Goal: Navigation & Orientation: Find specific page/section

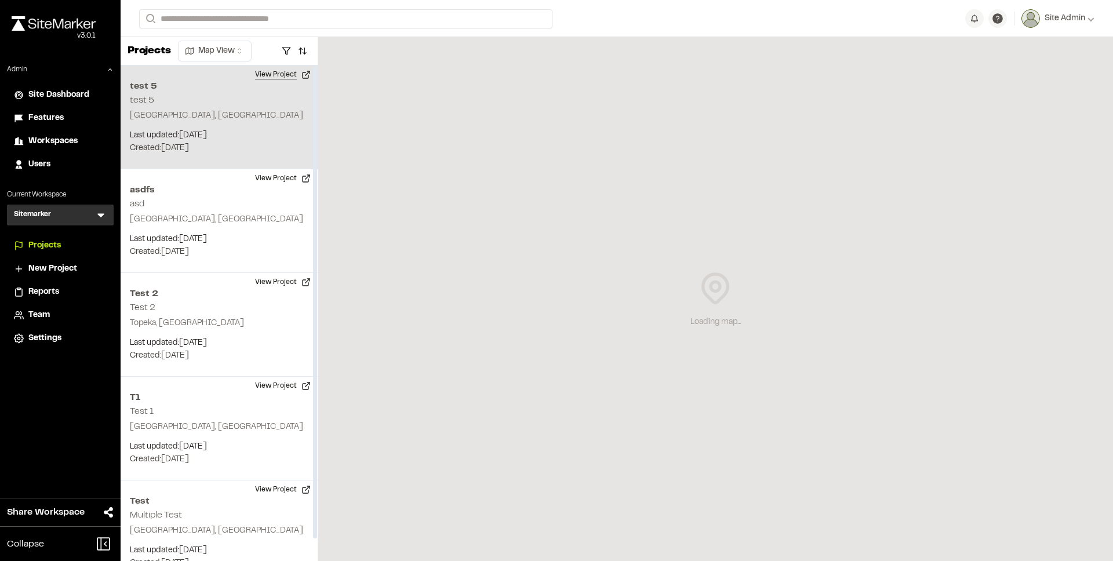
click at [274, 79] on button "View Project" at bounding box center [283, 75] width 70 height 19
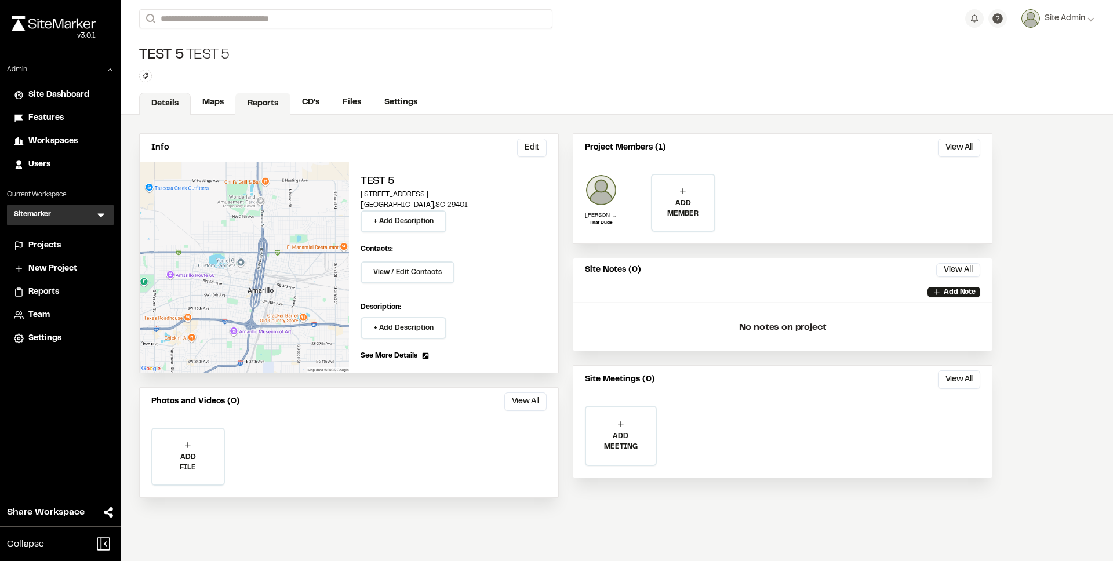
click at [259, 107] on link "Reports" at bounding box center [262, 104] width 55 height 22
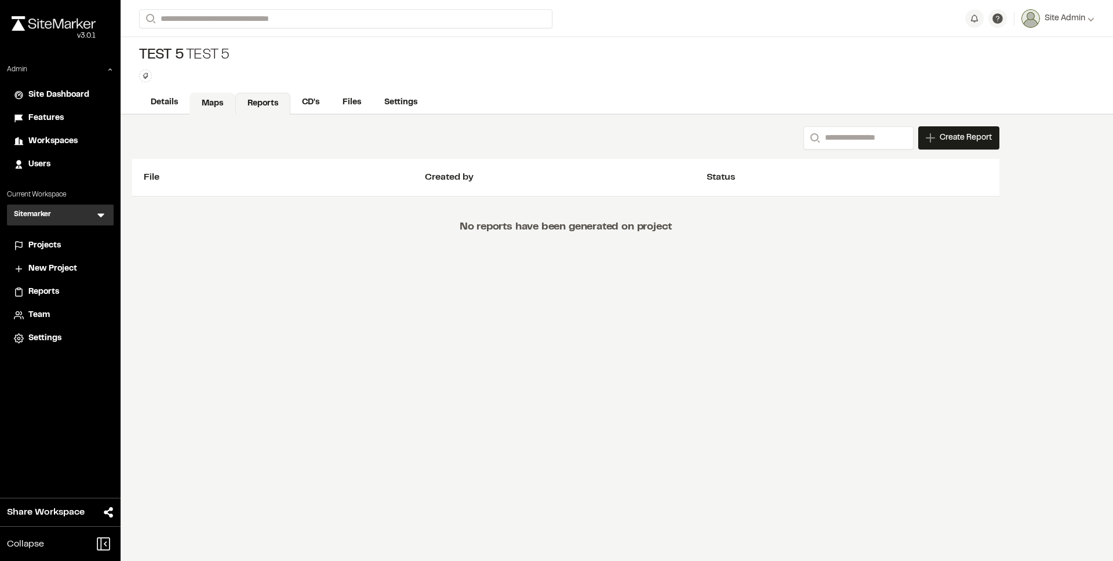
click at [224, 106] on link "Maps" at bounding box center [213, 104] width 46 height 22
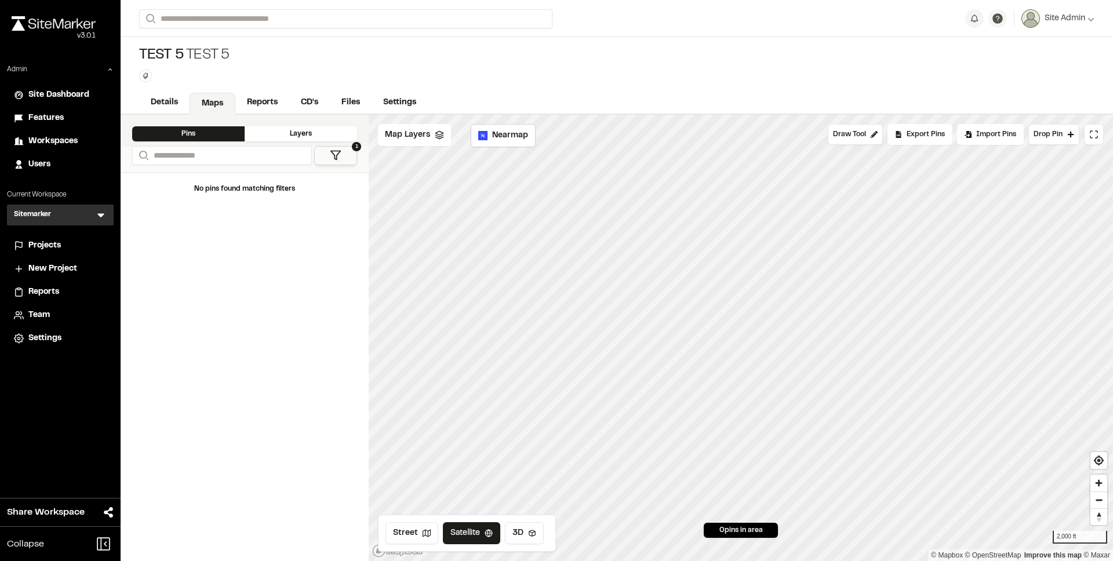
click at [97, 216] on icon at bounding box center [101, 215] width 12 height 12
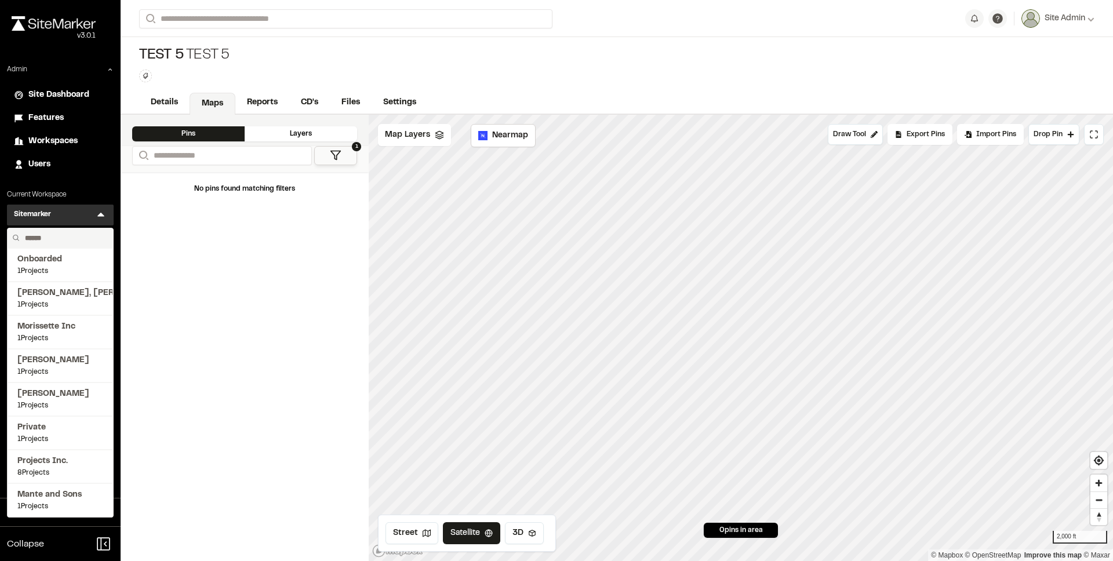
click at [81, 235] on input "text" at bounding box center [64, 238] width 88 height 20
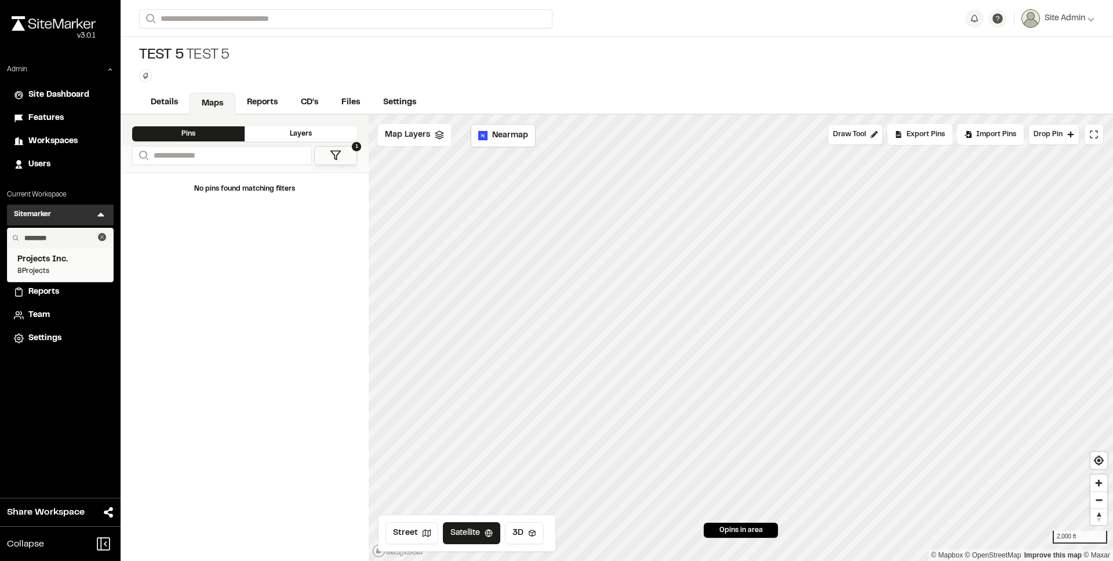
type input "********"
click at [56, 268] on span "8 Projects" at bounding box center [60, 271] width 86 height 10
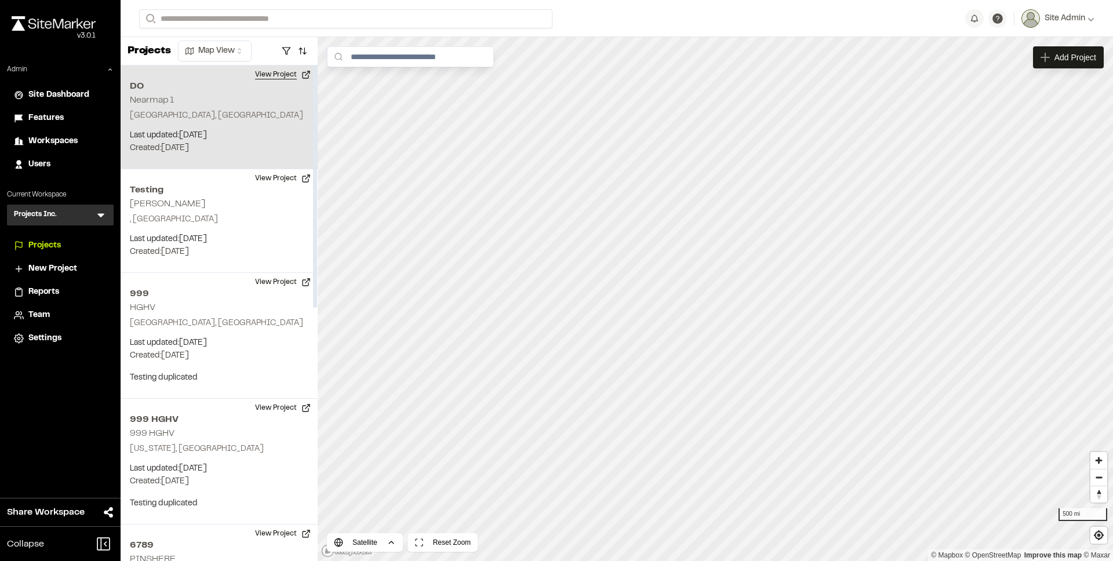
click at [271, 76] on button "View Project" at bounding box center [283, 75] width 70 height 19
